Goal: Use online tool/utility

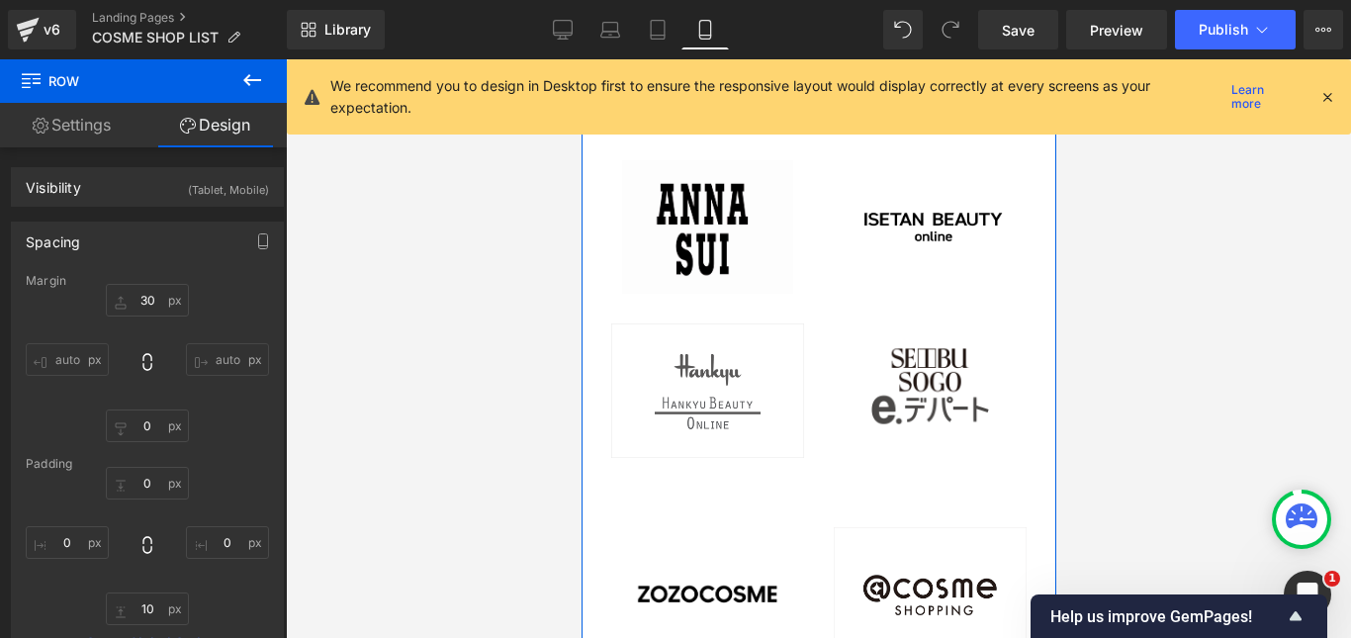
scroll to position [6485, 0]
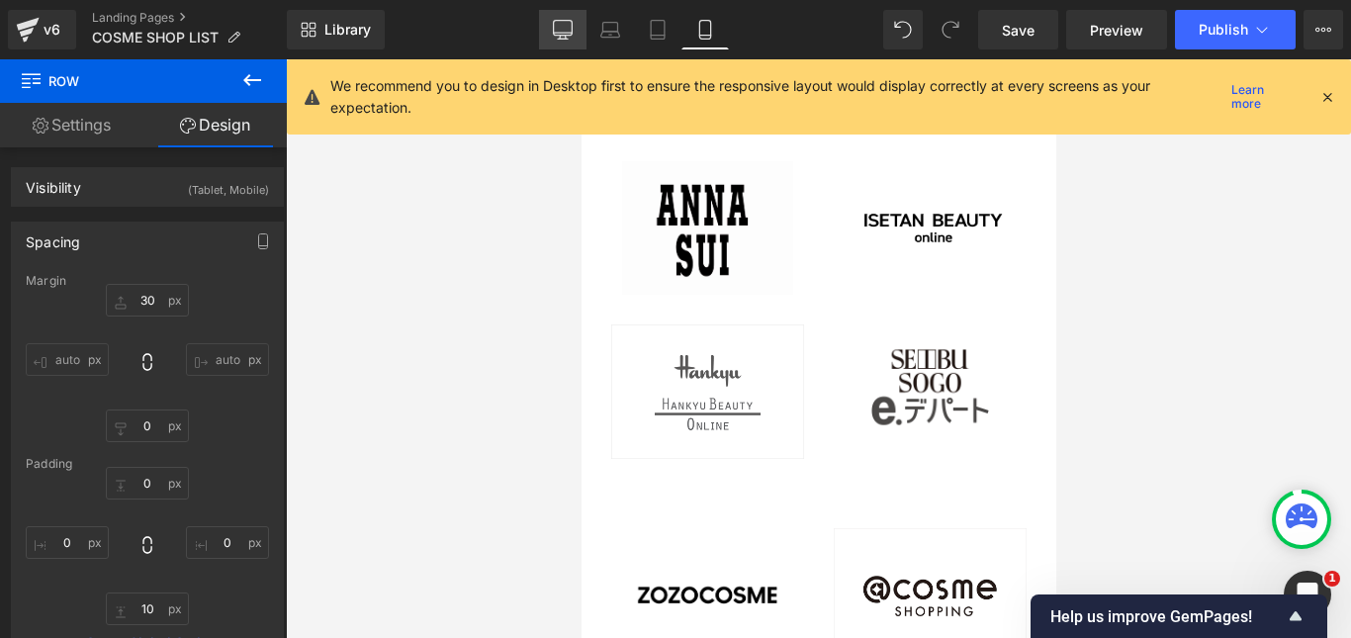
click at [566, 22] on icon at bounding box center [563, 30] width 20 height 20
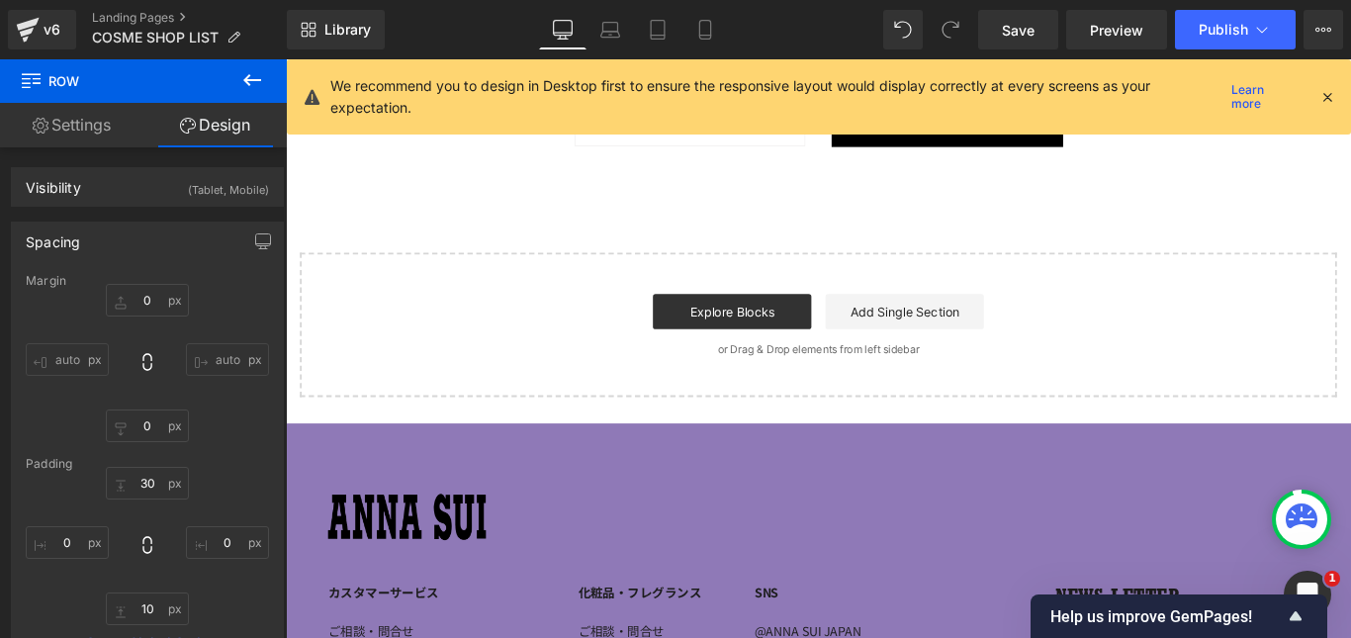
type input "0"
type input "30"
type input "0"
type input "10"
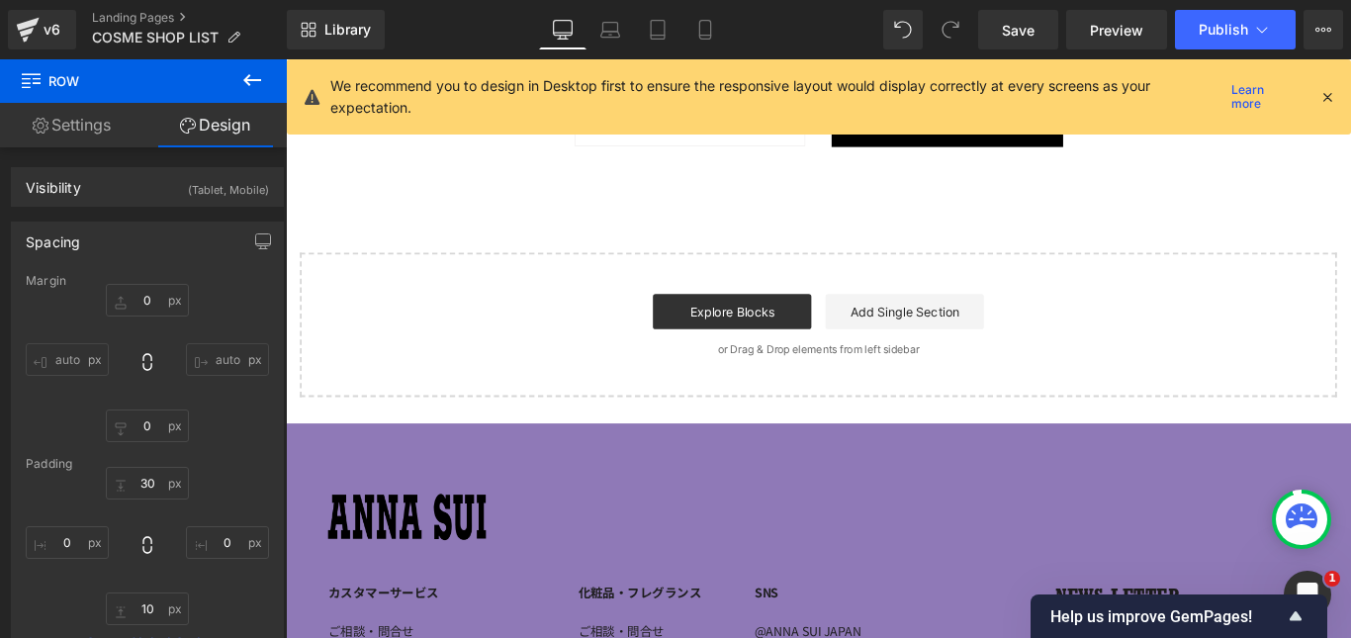
type input "0"
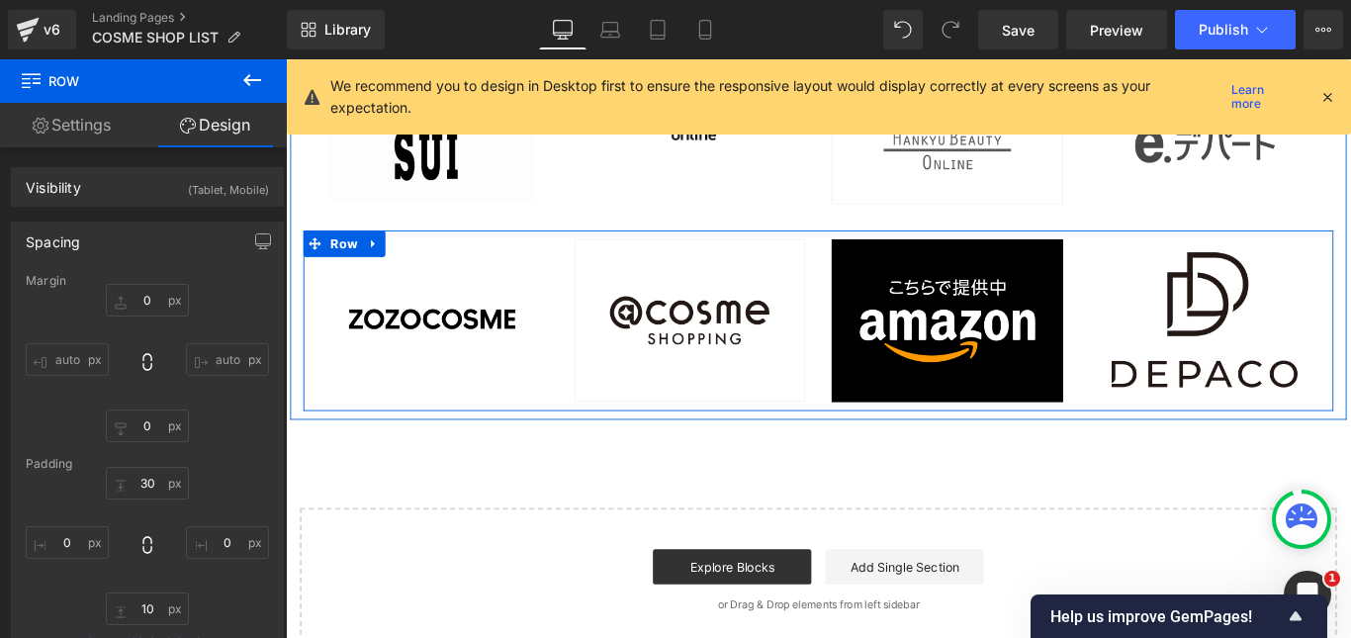
scroll to position [6233, 0]
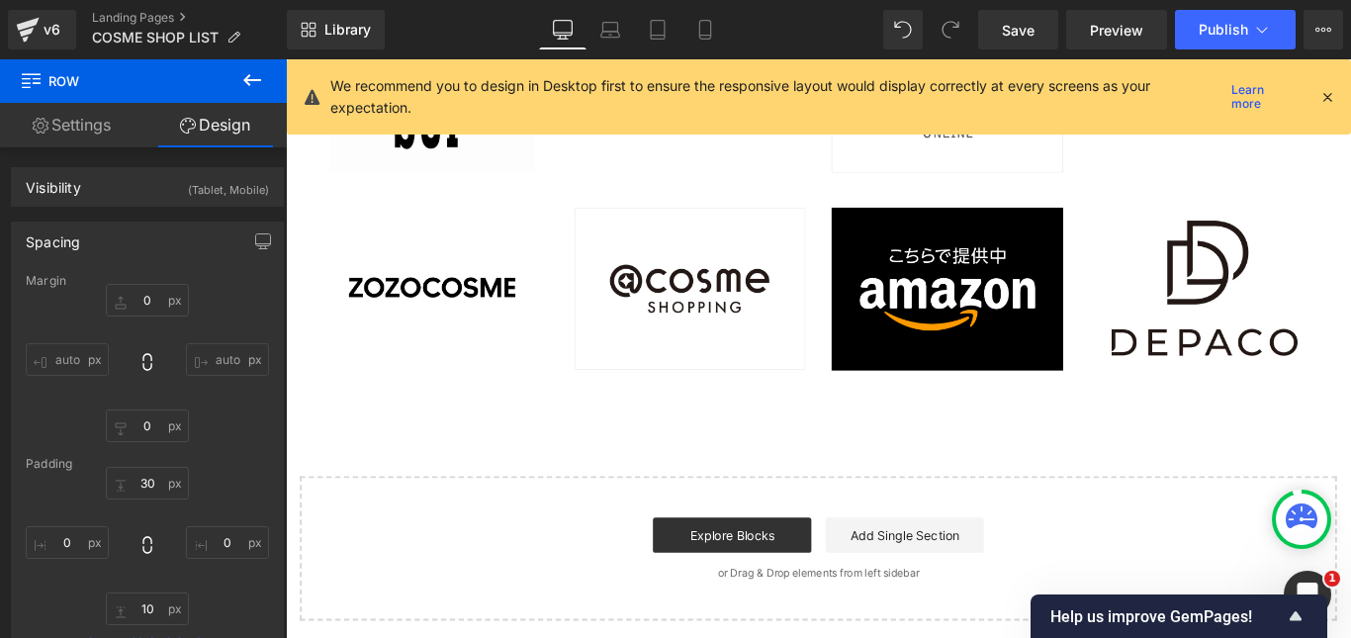
drag, startPoint x: 704, startPoint y: 36, endPoint x: 698, endPoint y: 116, distance: 80.4
click at [704, 36] on icon at bounding box center [704, 36] width 11 height 0
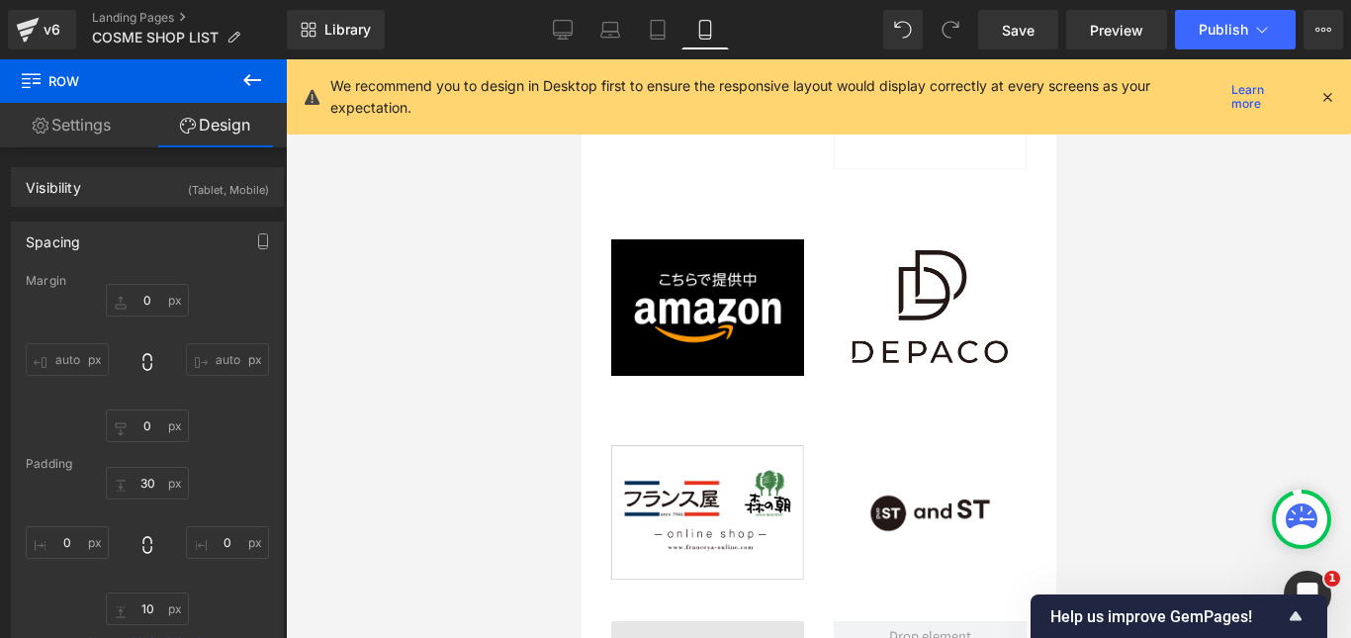
type input "30"
type input "0"
type input "10"
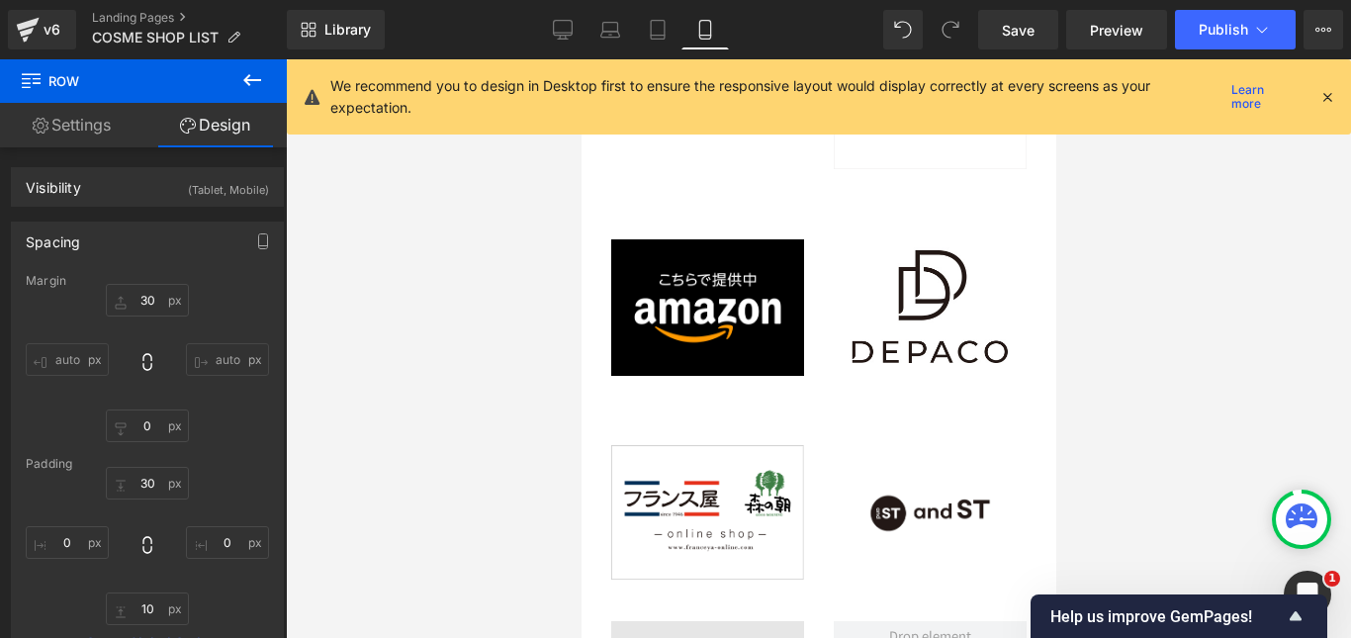
type input "0"
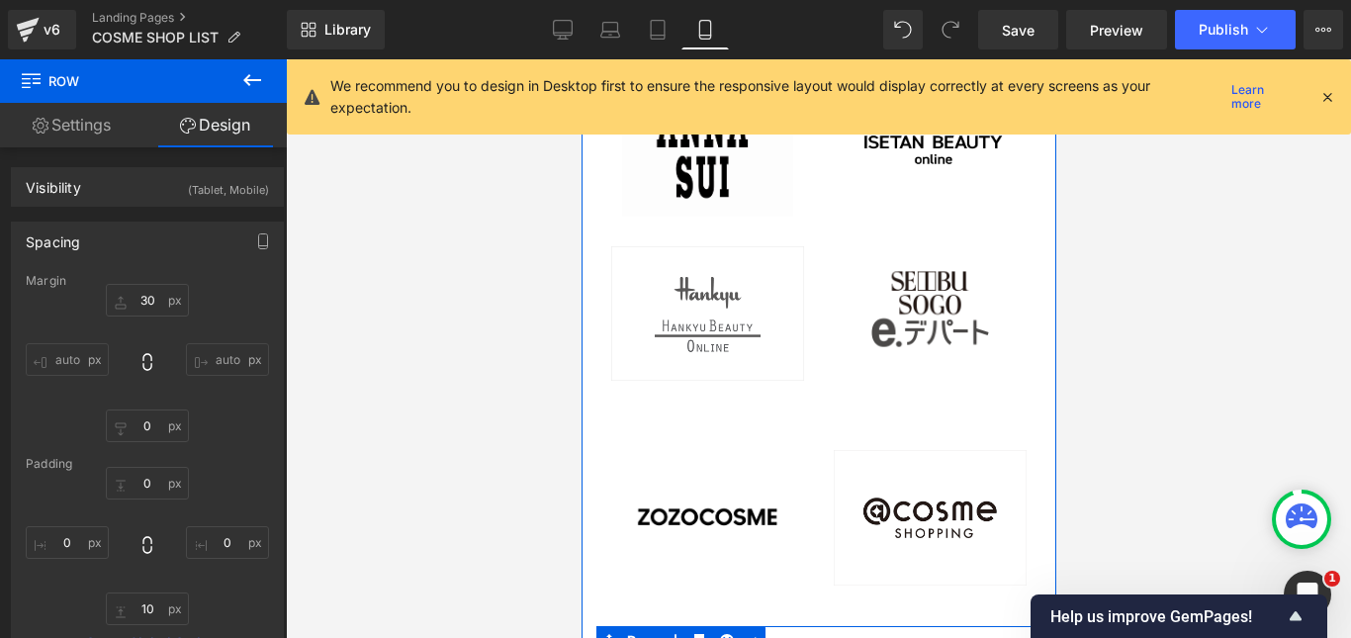
scroll to position [6683, 0]
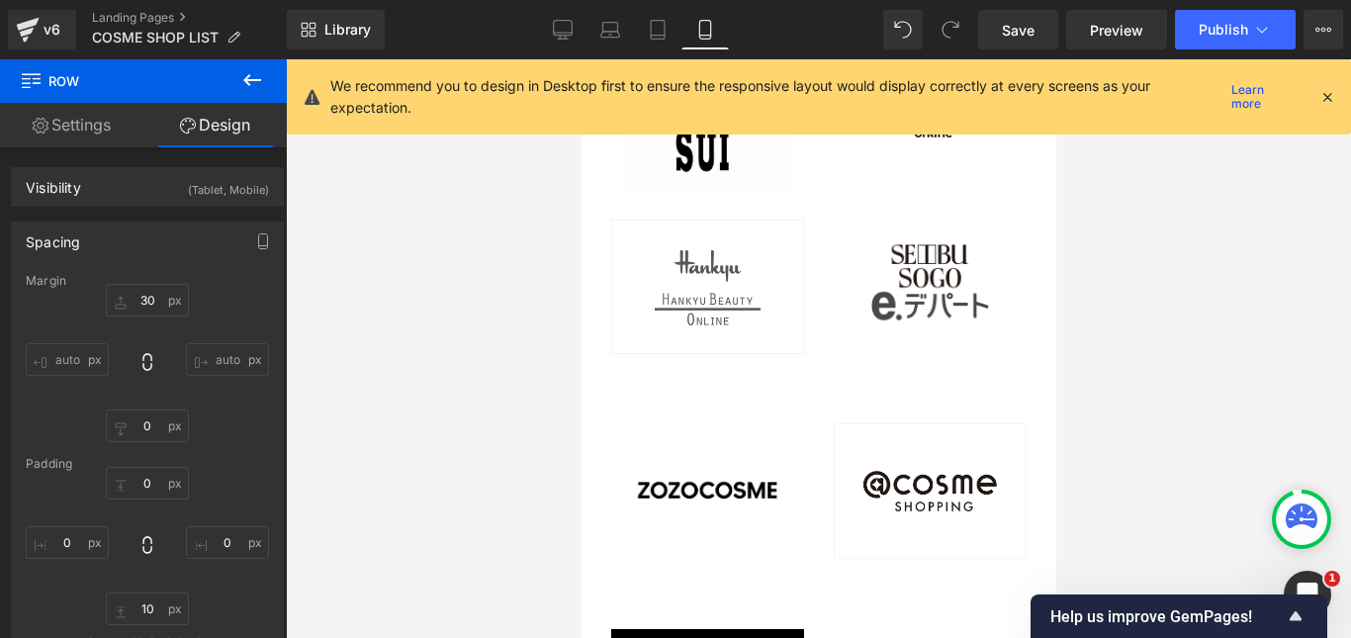
scroll to position [6602, 0]
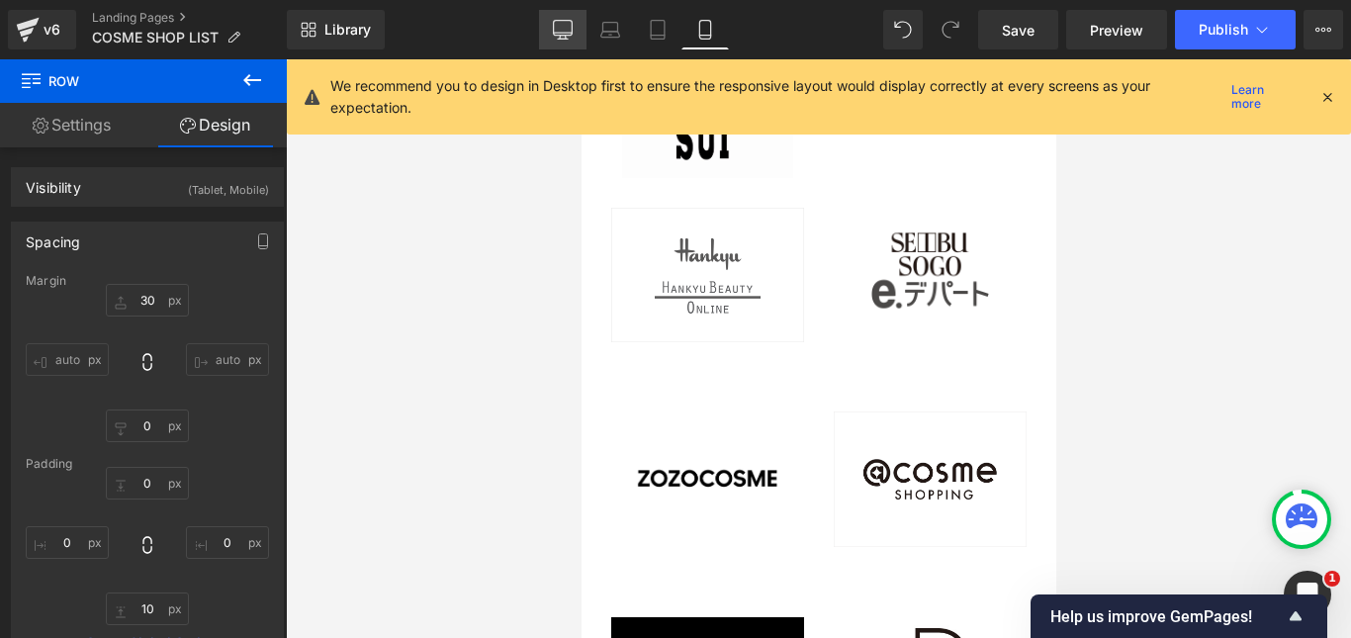
click at [562, 33] on icon at bounding box center [563, 33] width 19 height 0
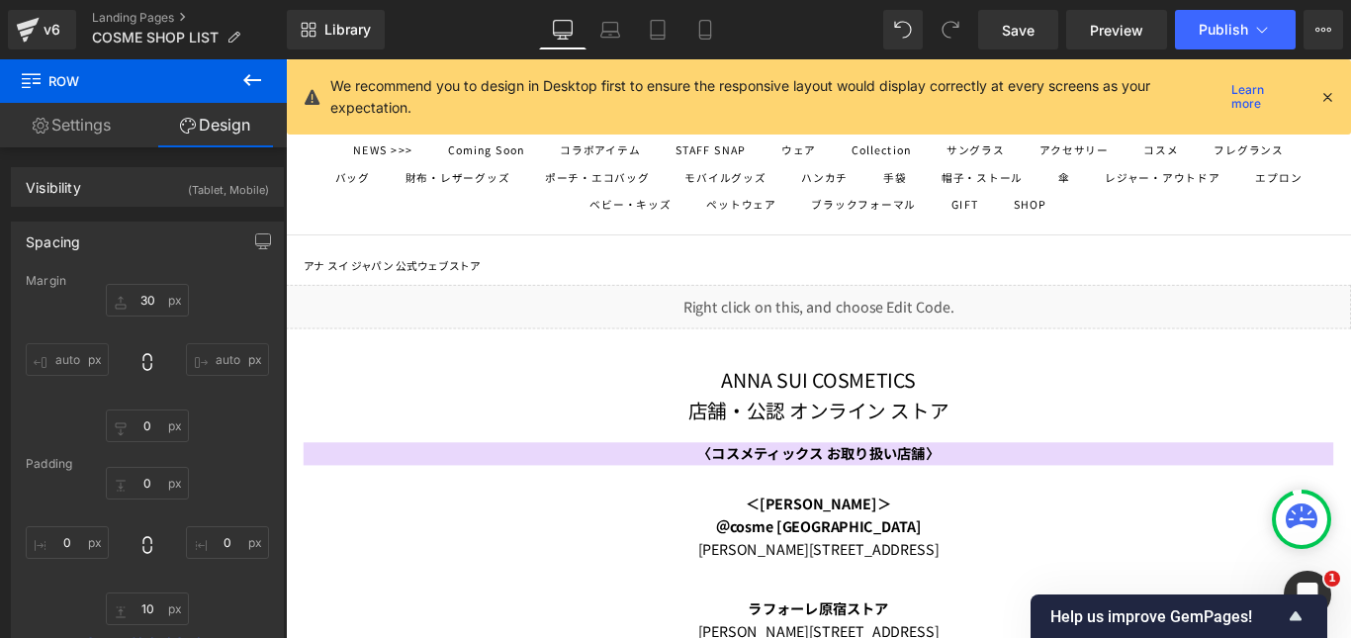
type input "0"
type input "30"
type input "0"
type input "10"
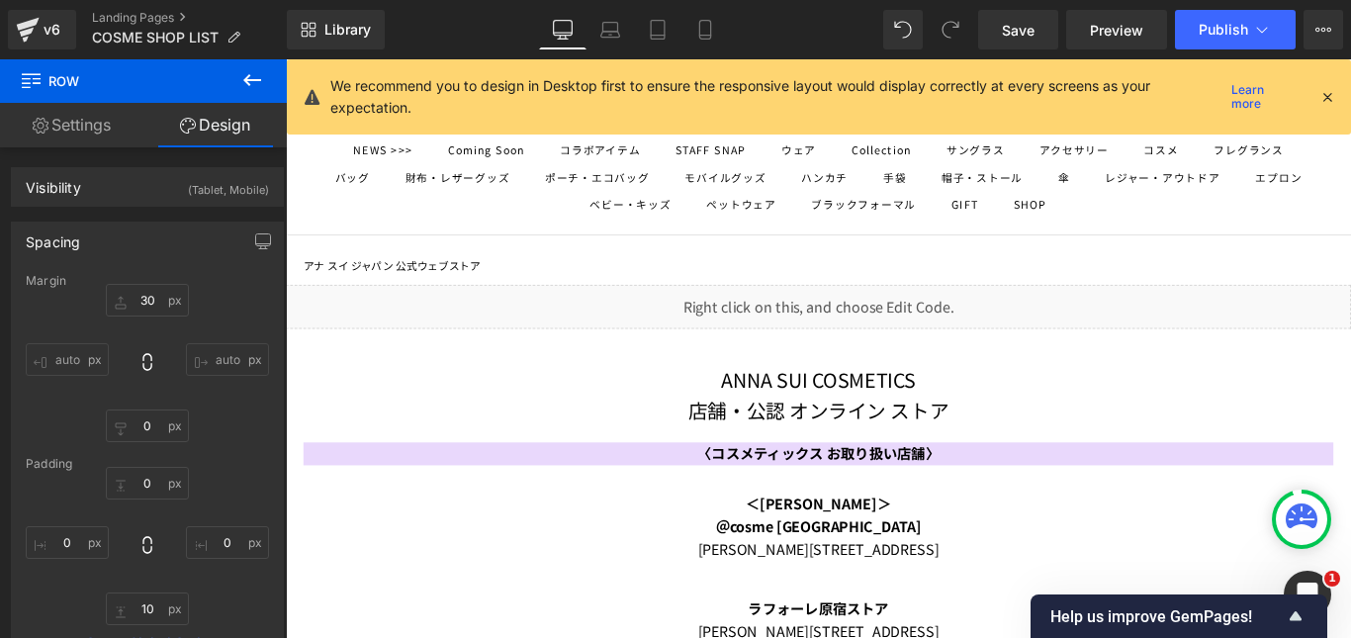
type input "0"
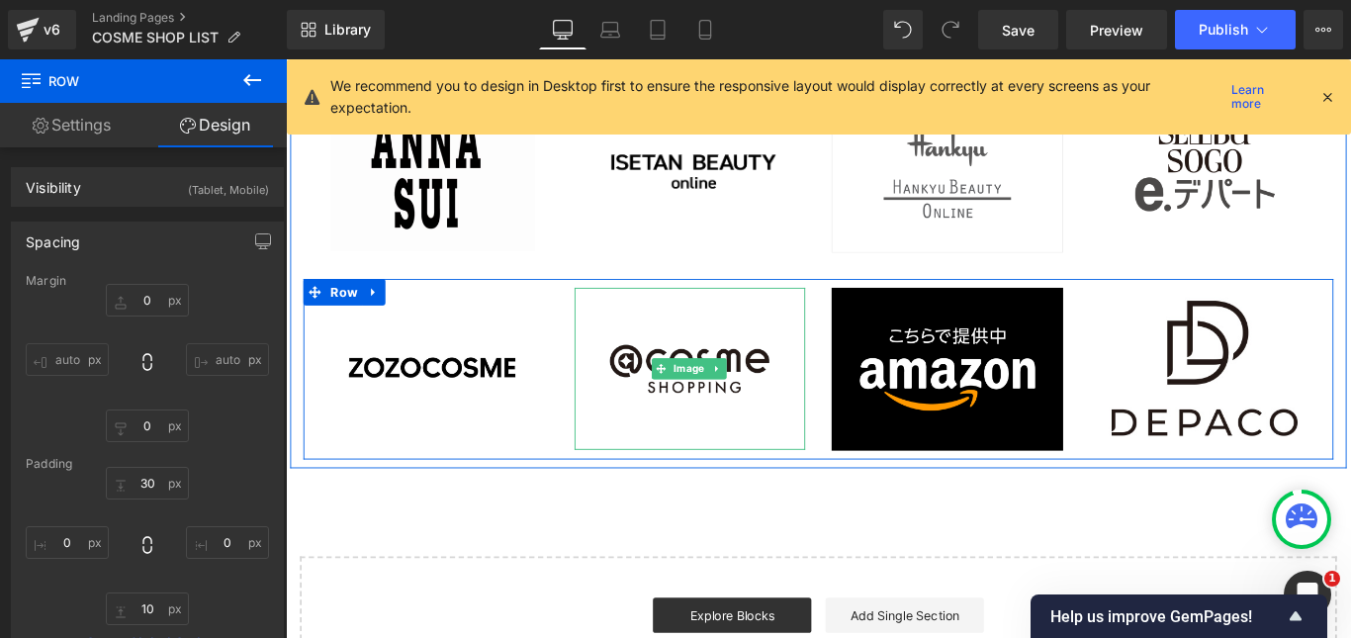
scroll to position [6332, 0]
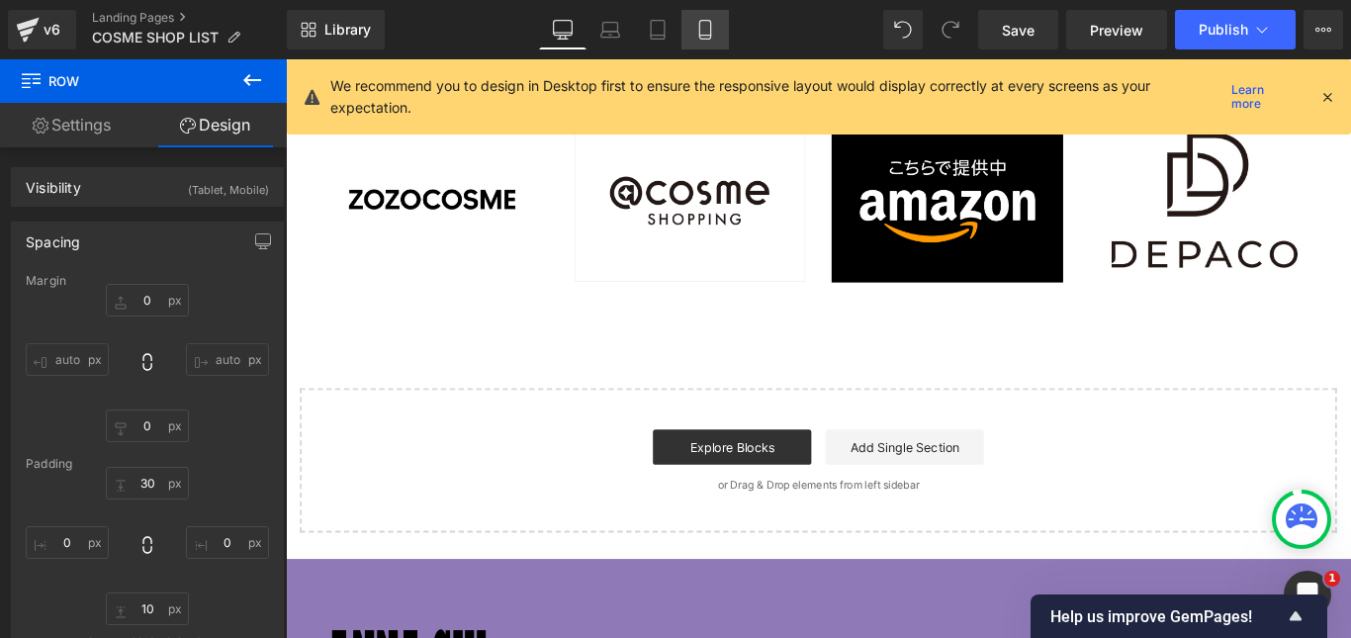
click at [710, 28] on icon at bounding box center [704, 30] width 11 height 19
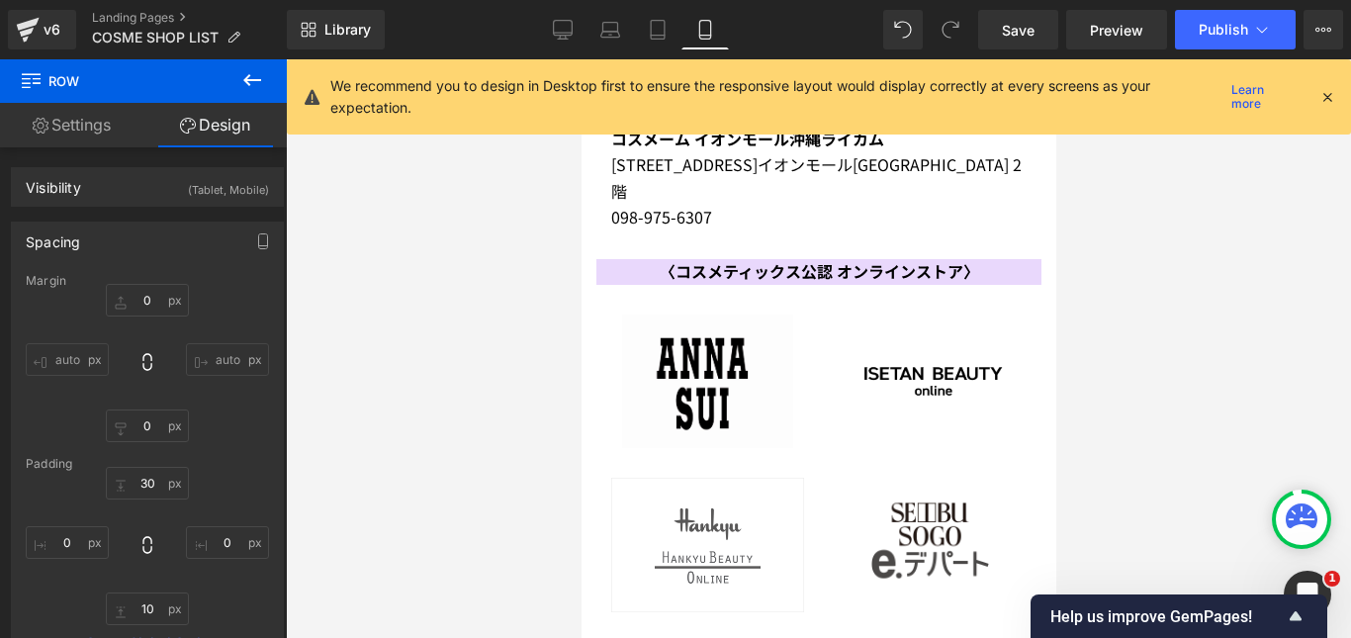
type input "30"
type input "0"
type input "10"
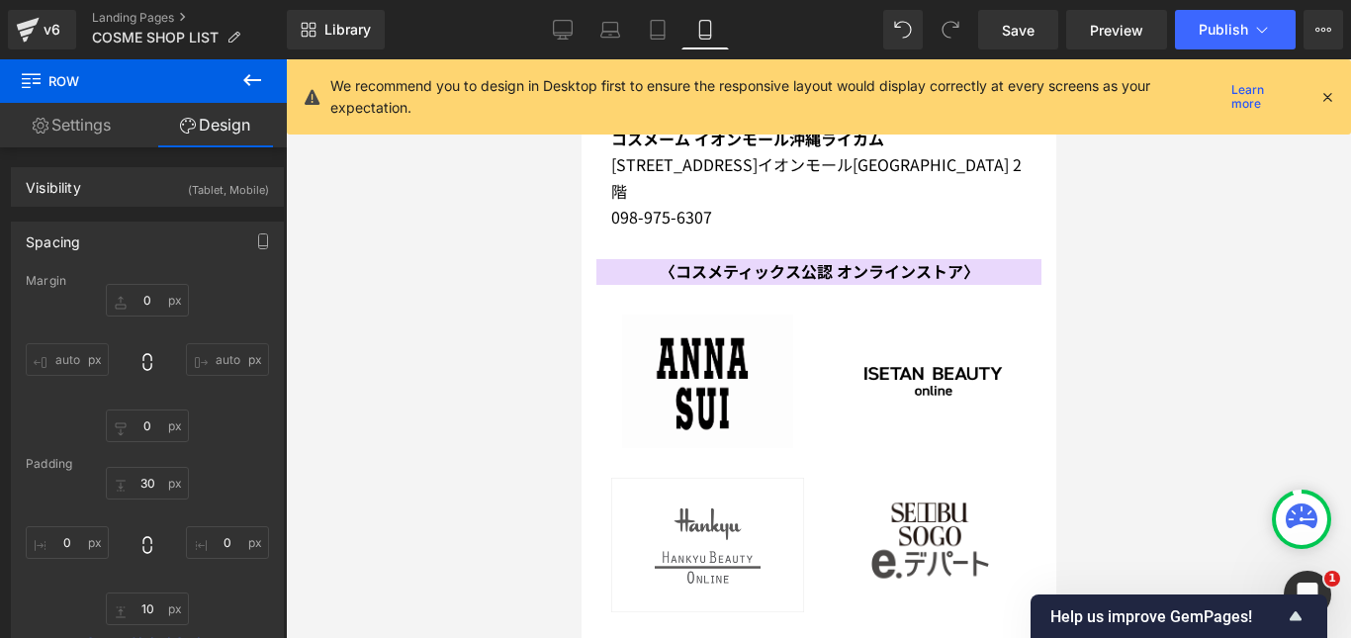
type input "0"
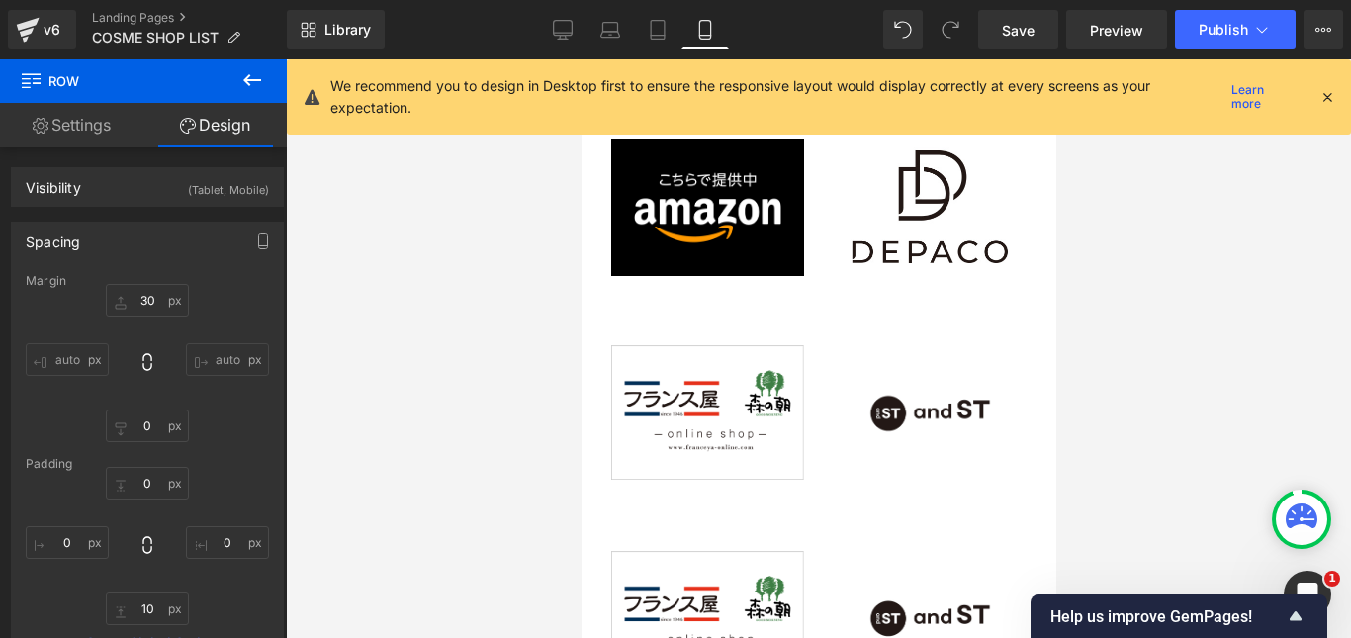
scroll to position [6883, 0]
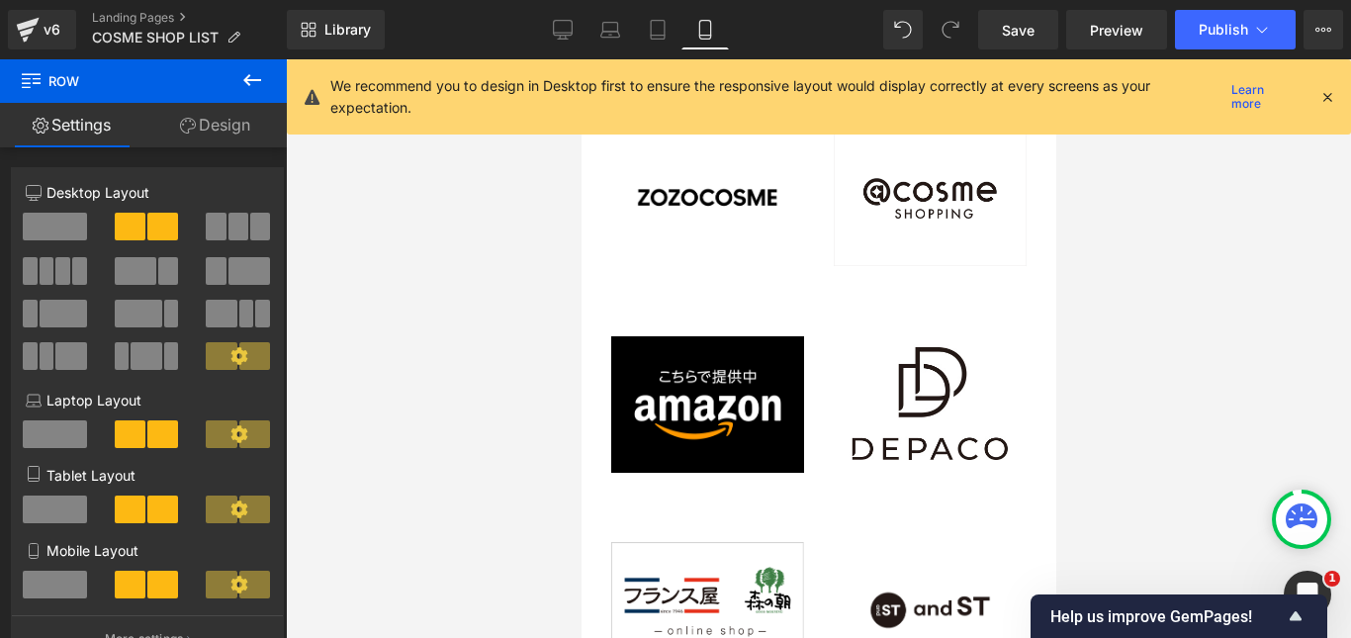
click at [49, 274] on span at bounding box center [47, 271] width 15 height 28
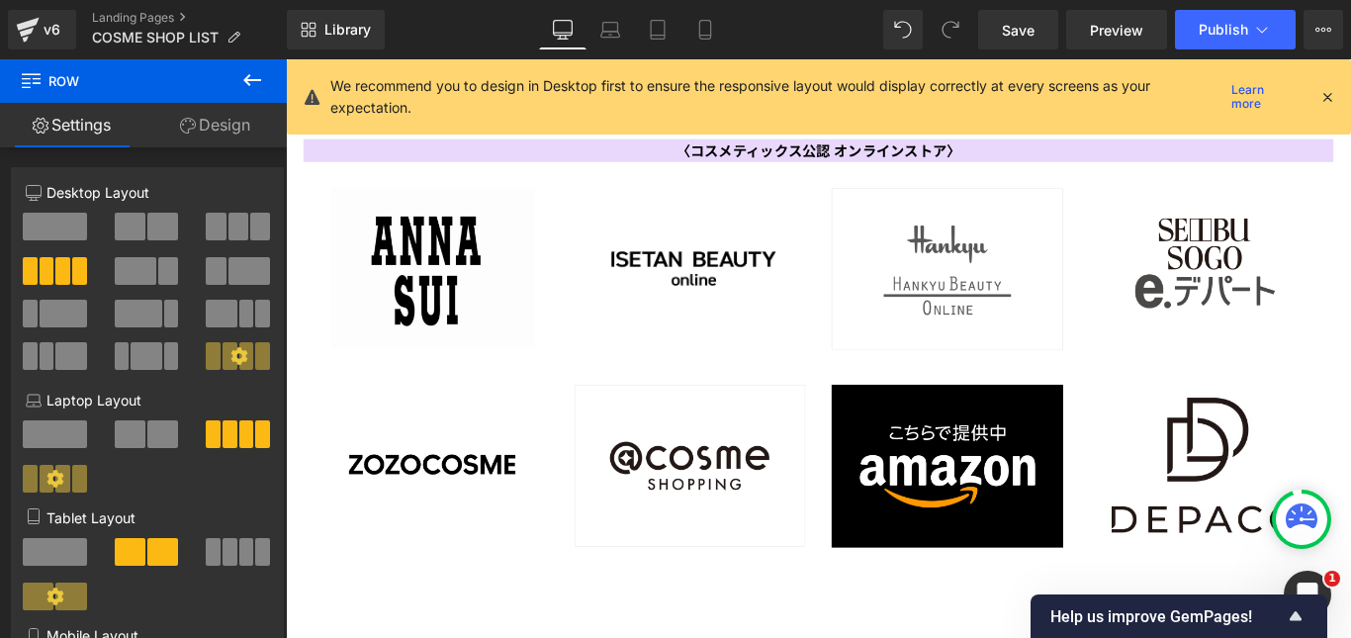
scroll to position [5837, 0]
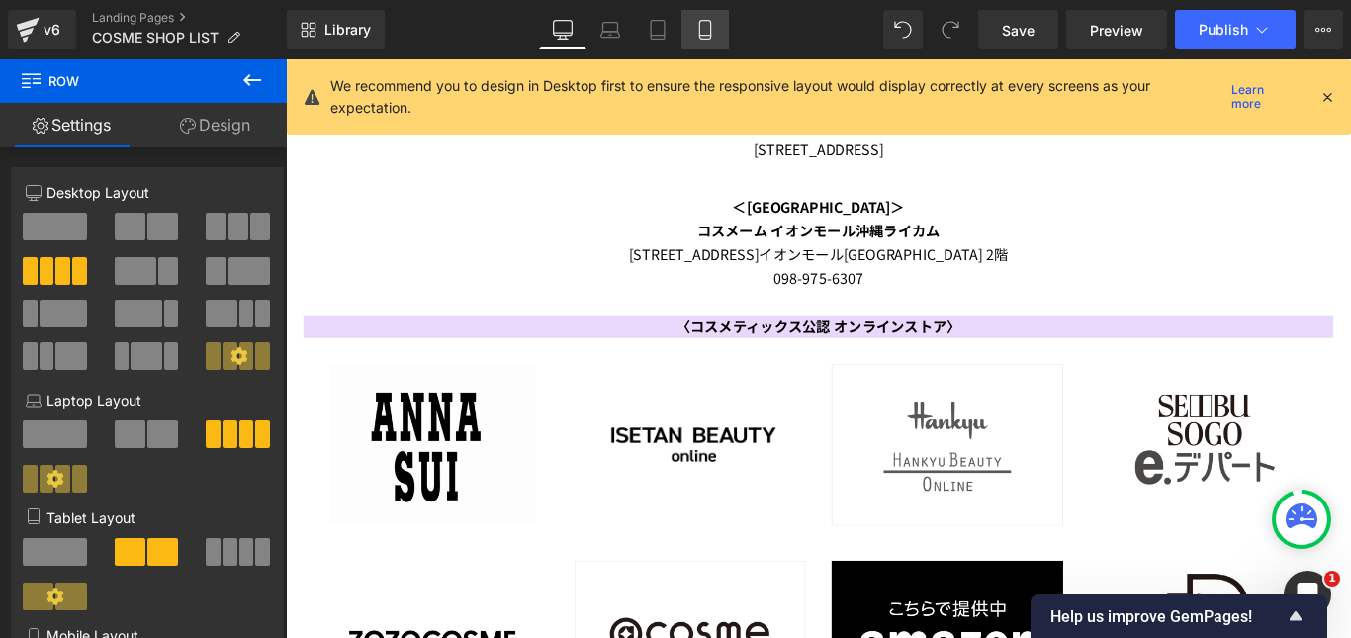
click at [703, 24] on icon at bounding box center [706, 30] width 20 height 20
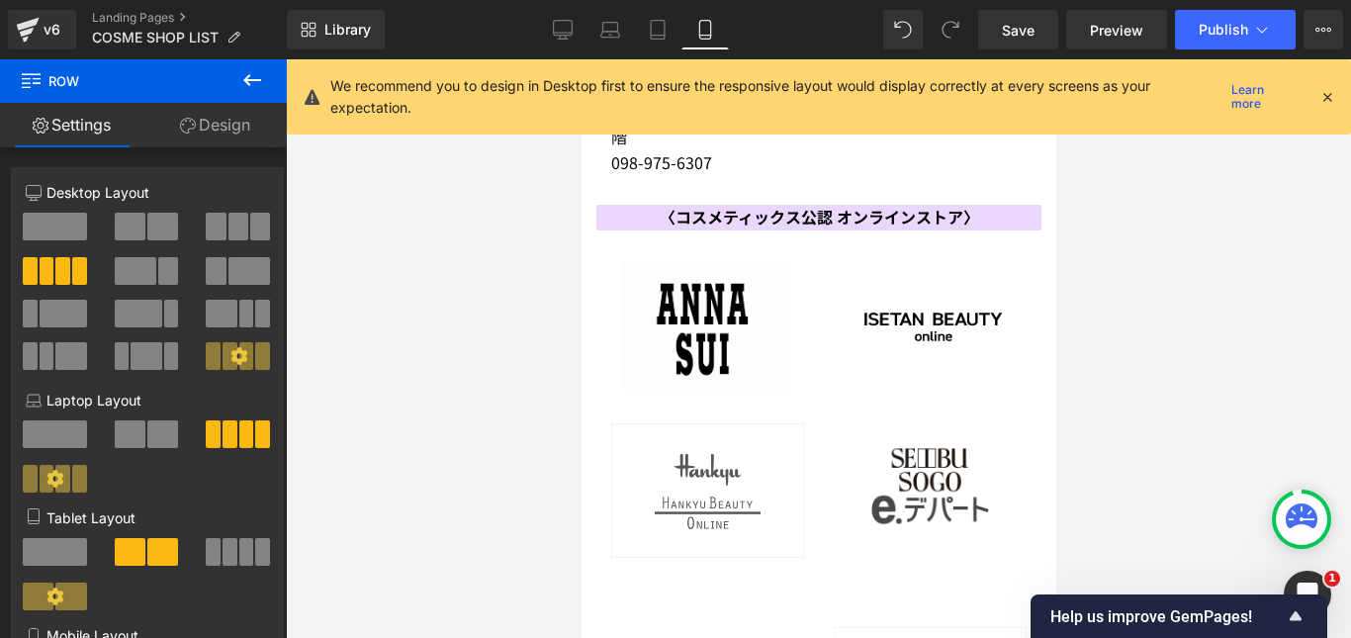
scroll to position [6287, 0]
